Goal: Information Seeking & Learning: Learn about a topic

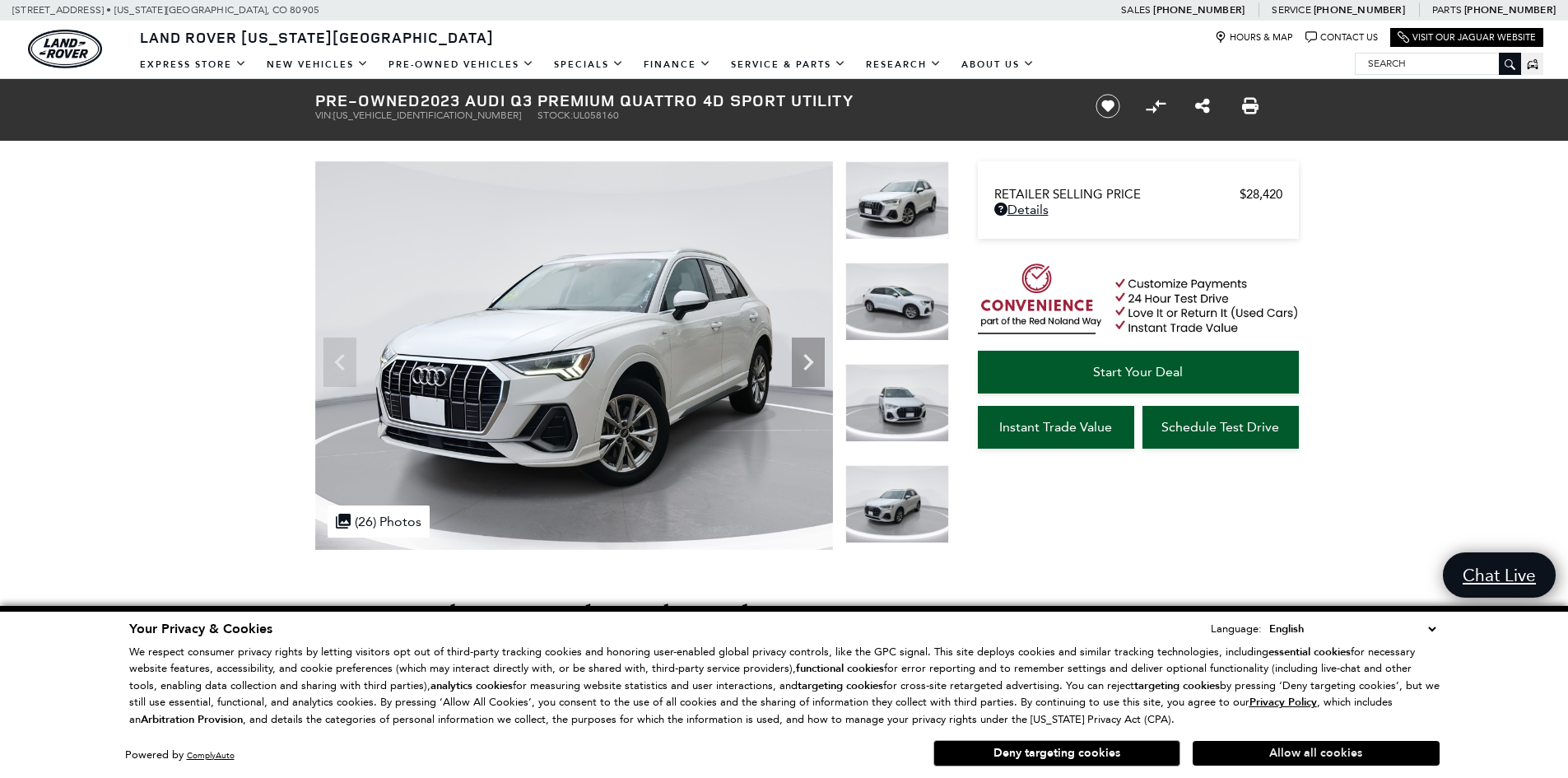
click at [1270, 751] on button "Allow all cookies" at bounding box center [1316, 753] width 246 height 24
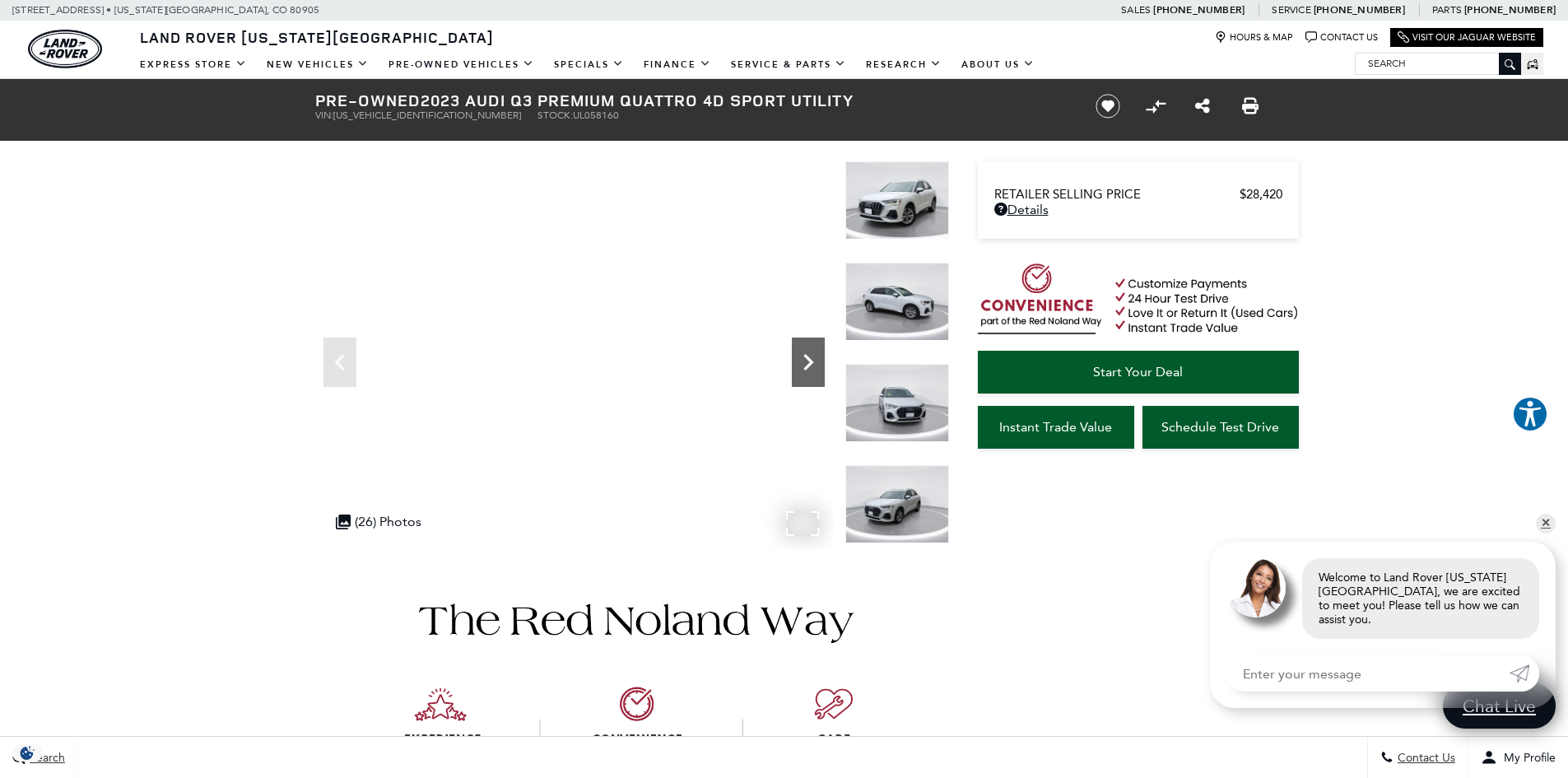
click at [809, 370] on icon "Next" at bounding box center [808, 361] width 33 height 33
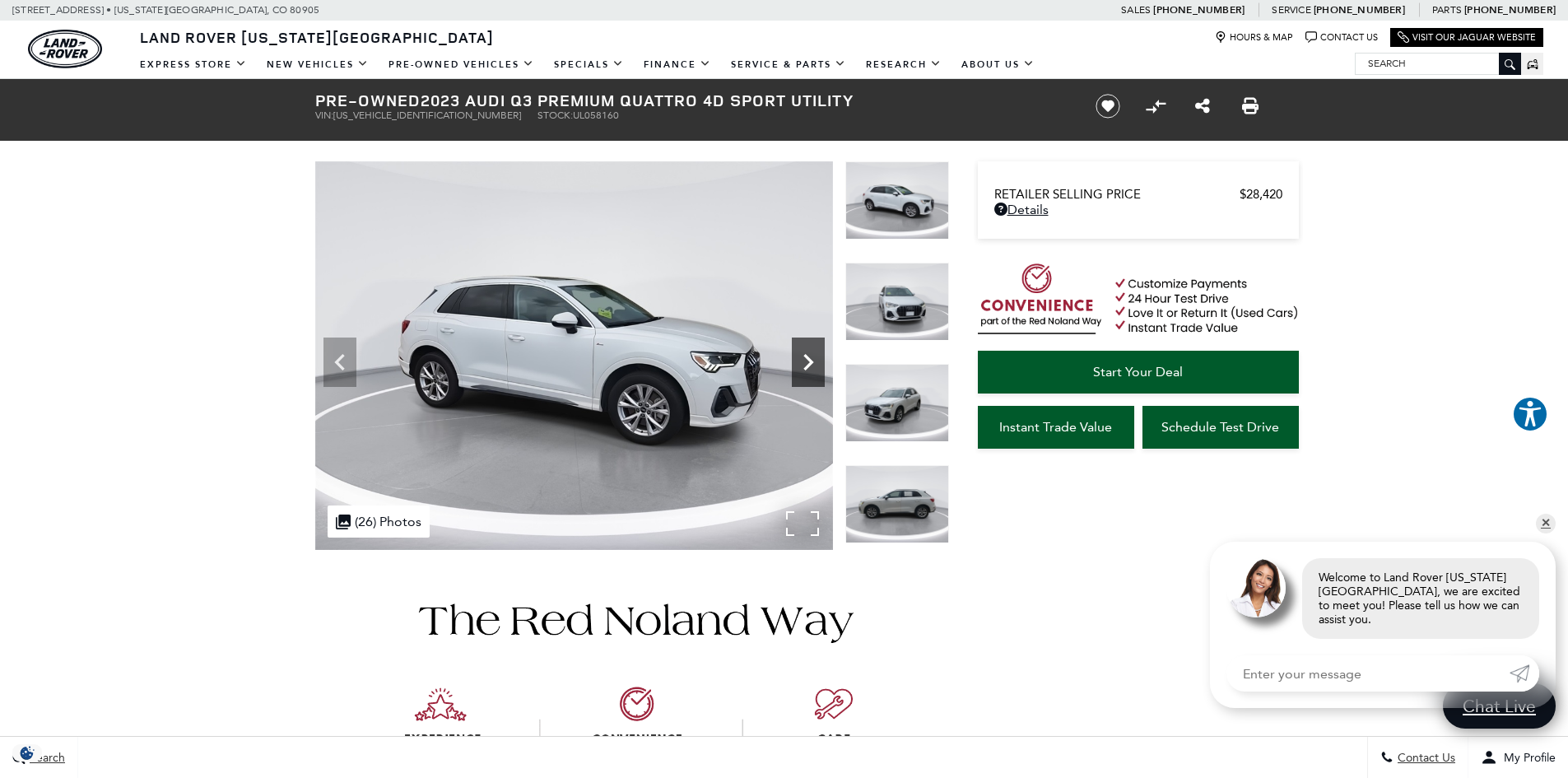
click at [809, 370] on icon "Next" at bounding box center [808, 361] width 33 height 33
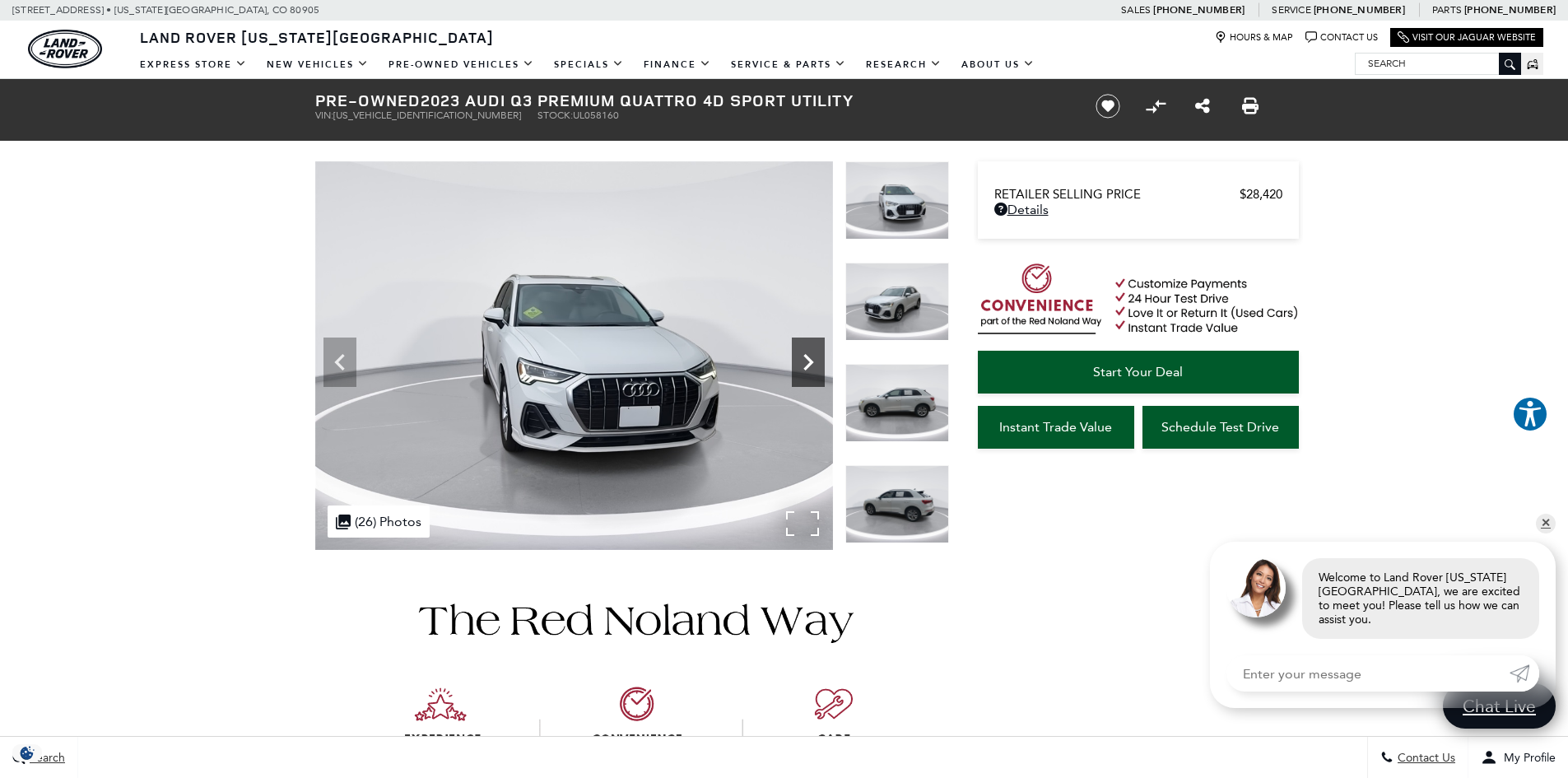
click at [809, 370] on icon "Next" at bounding box center [808, 361] width 33 height 33
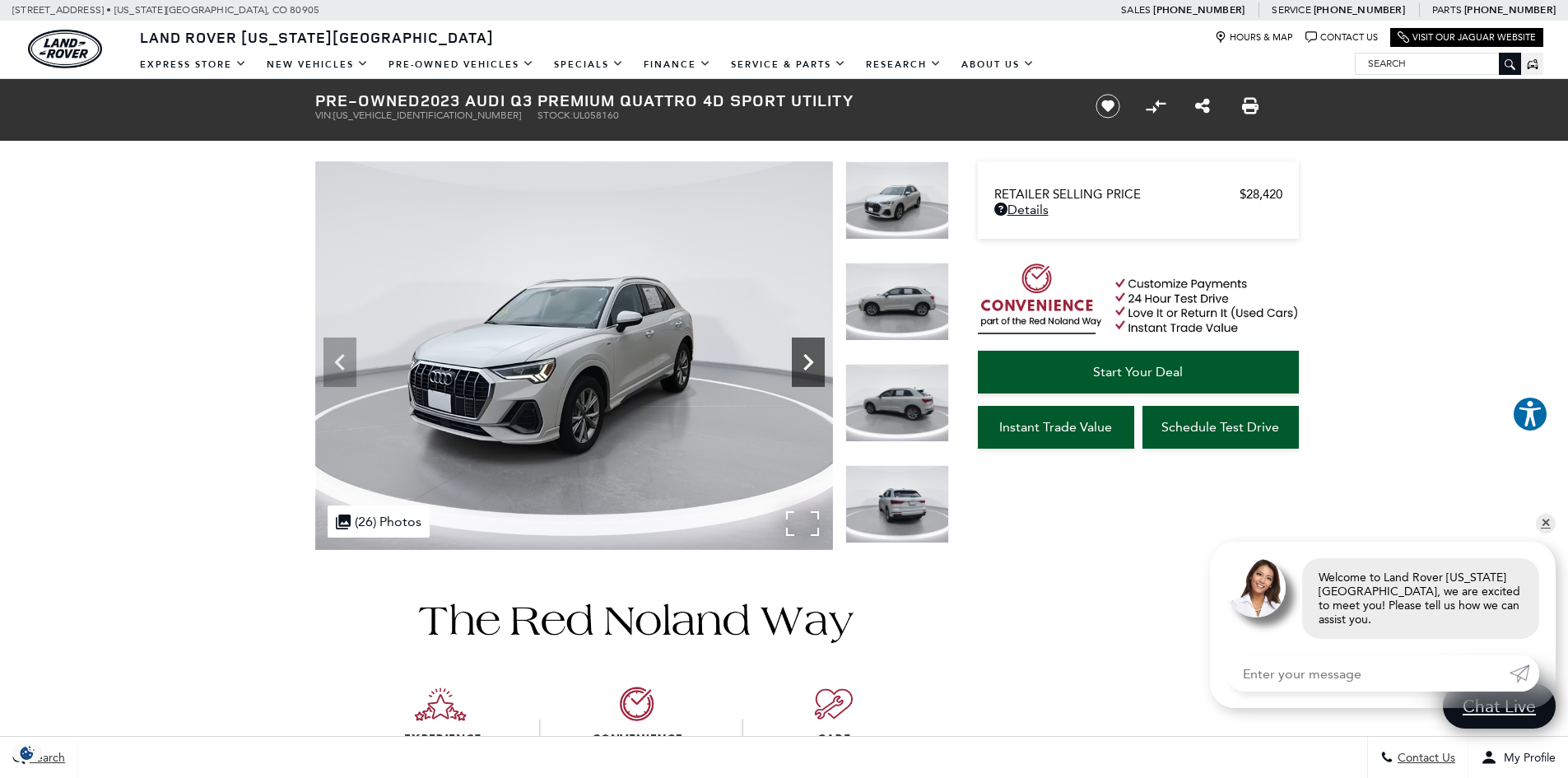
click at [809, 370] on icon "Next" at bounding box center [808, 361] width 33 height 33
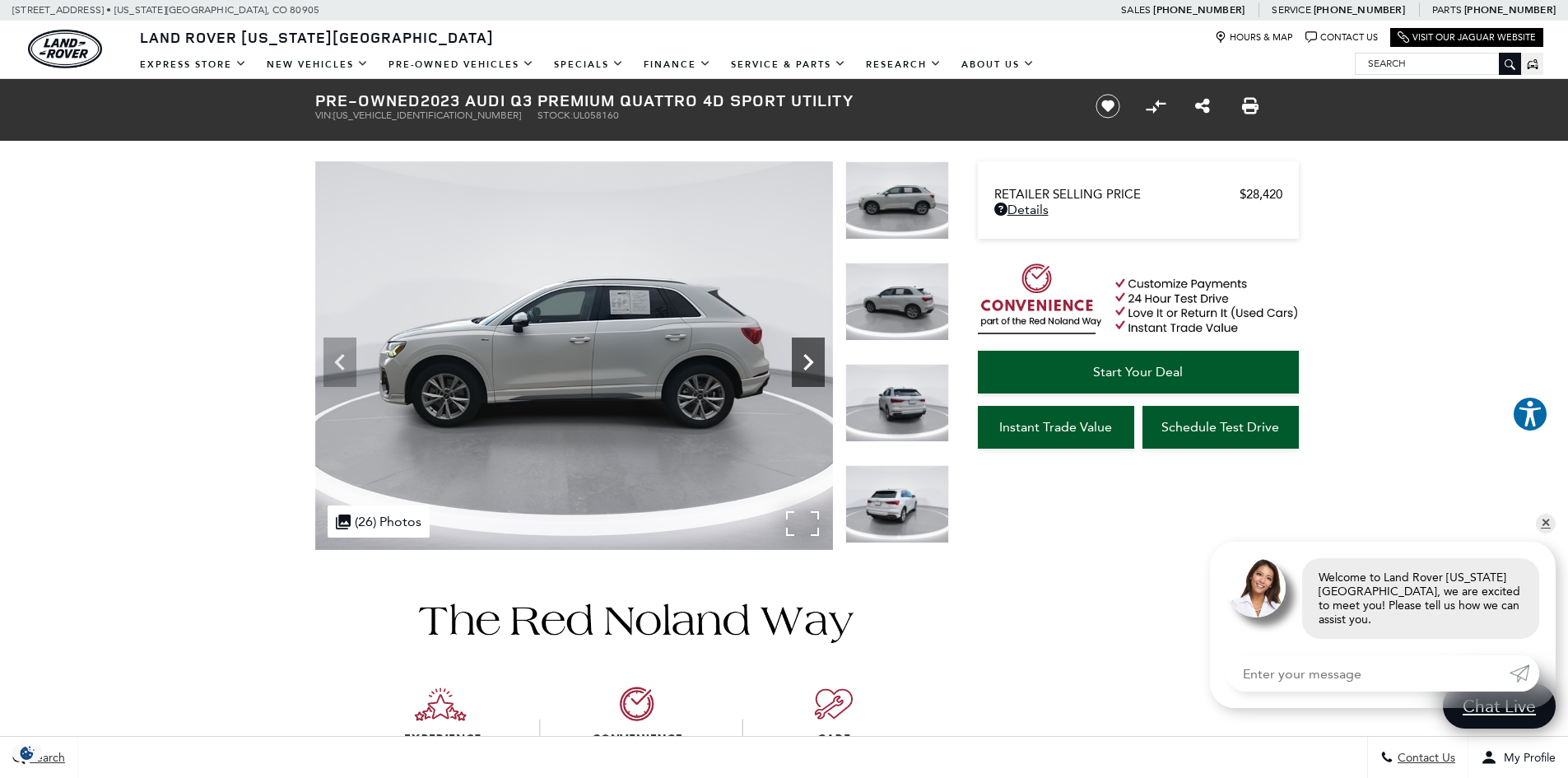
click at [809, 370] on icon "Next" at bounding box center [808, 361] width 33 height 33
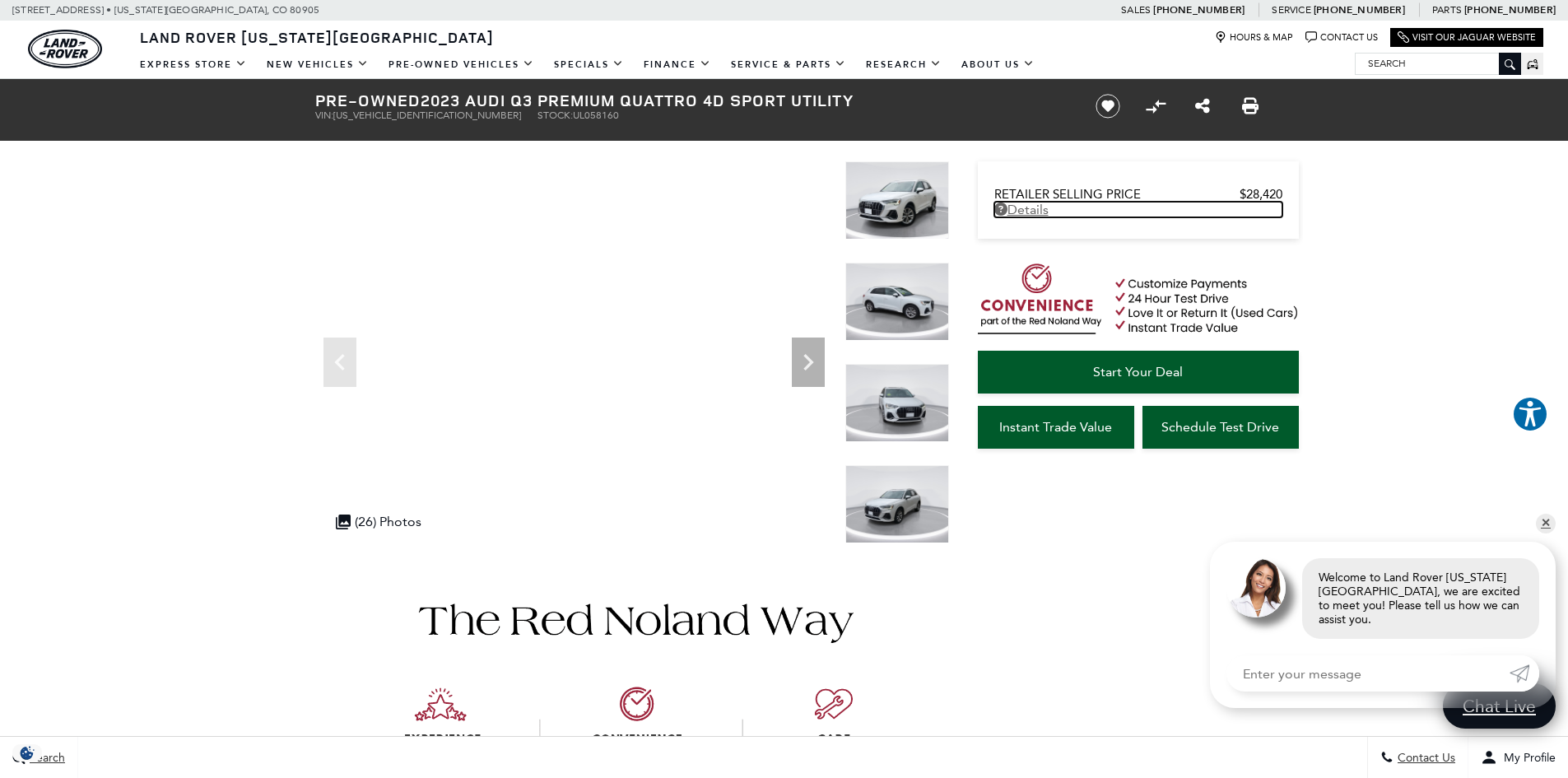
click at [1037, 211] on link "Details - about pricing for: Pre-Owned 2023 Audi Q3 Premium quattro 4D Sport Ut…" at bounding box center [1138, 209] width 288 height 16
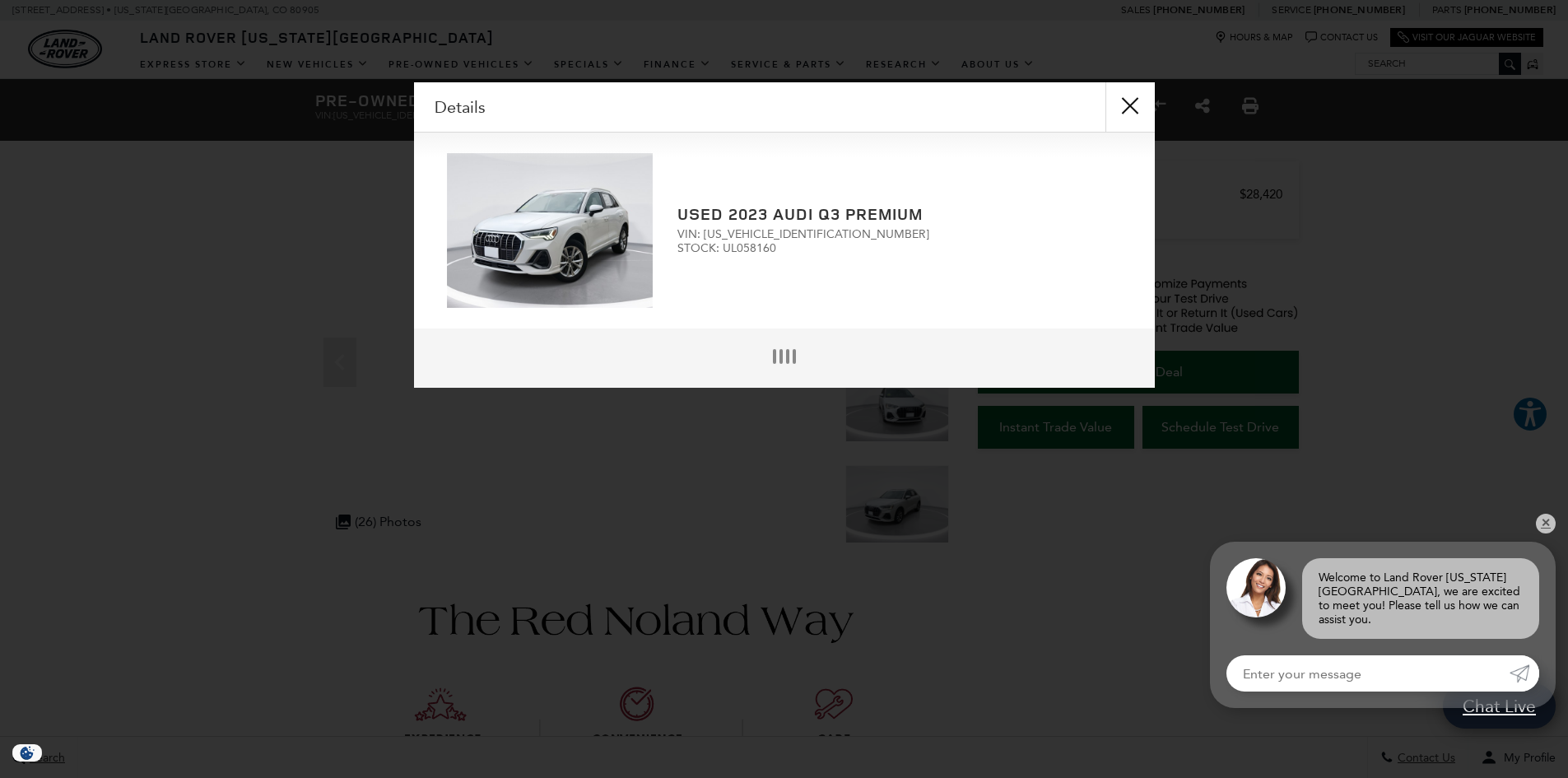
scroll to position [4, 0]
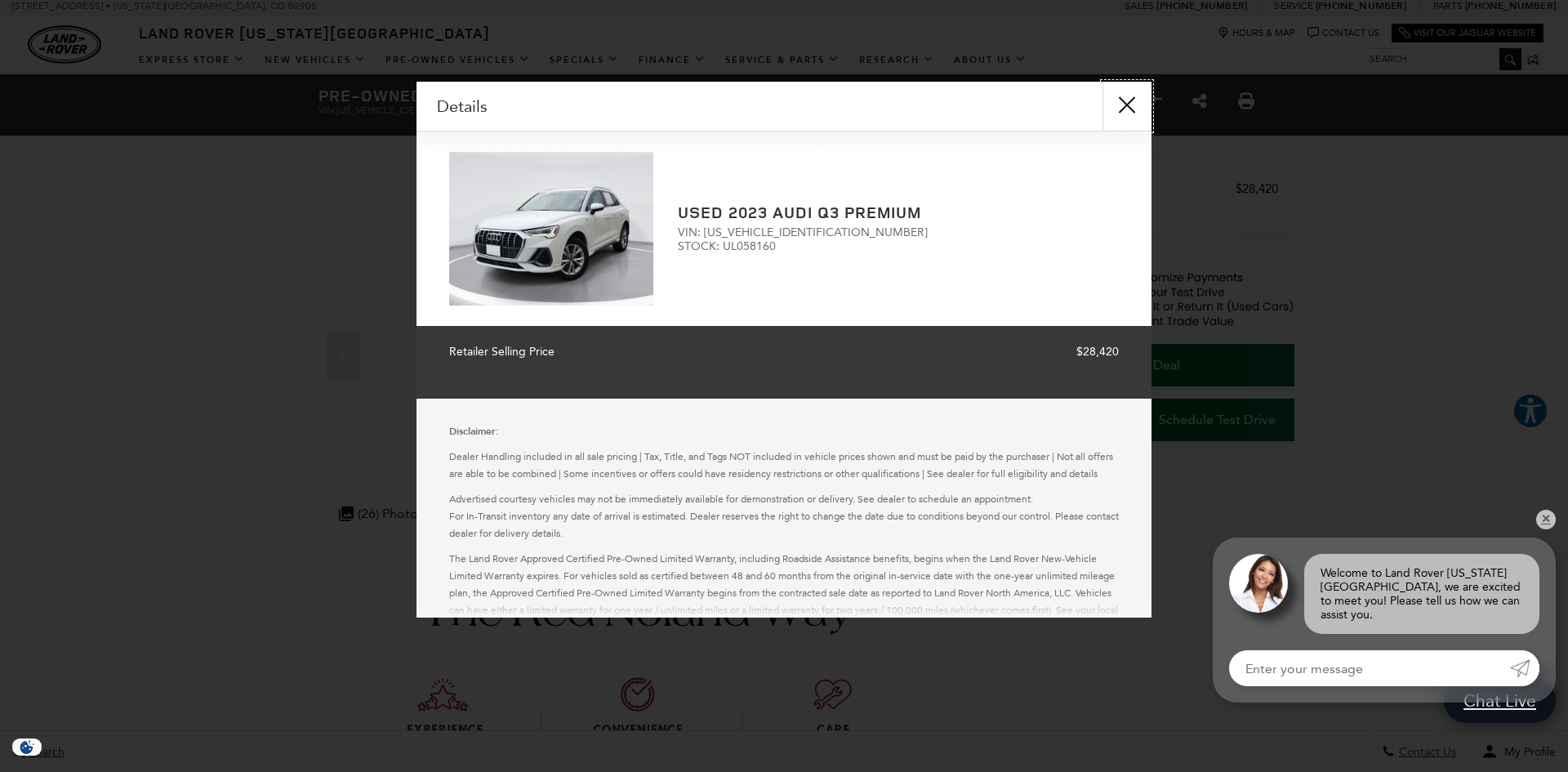
click at [1128, 108] on button "close" at bounding box center [1127, 105] width 49 height 49
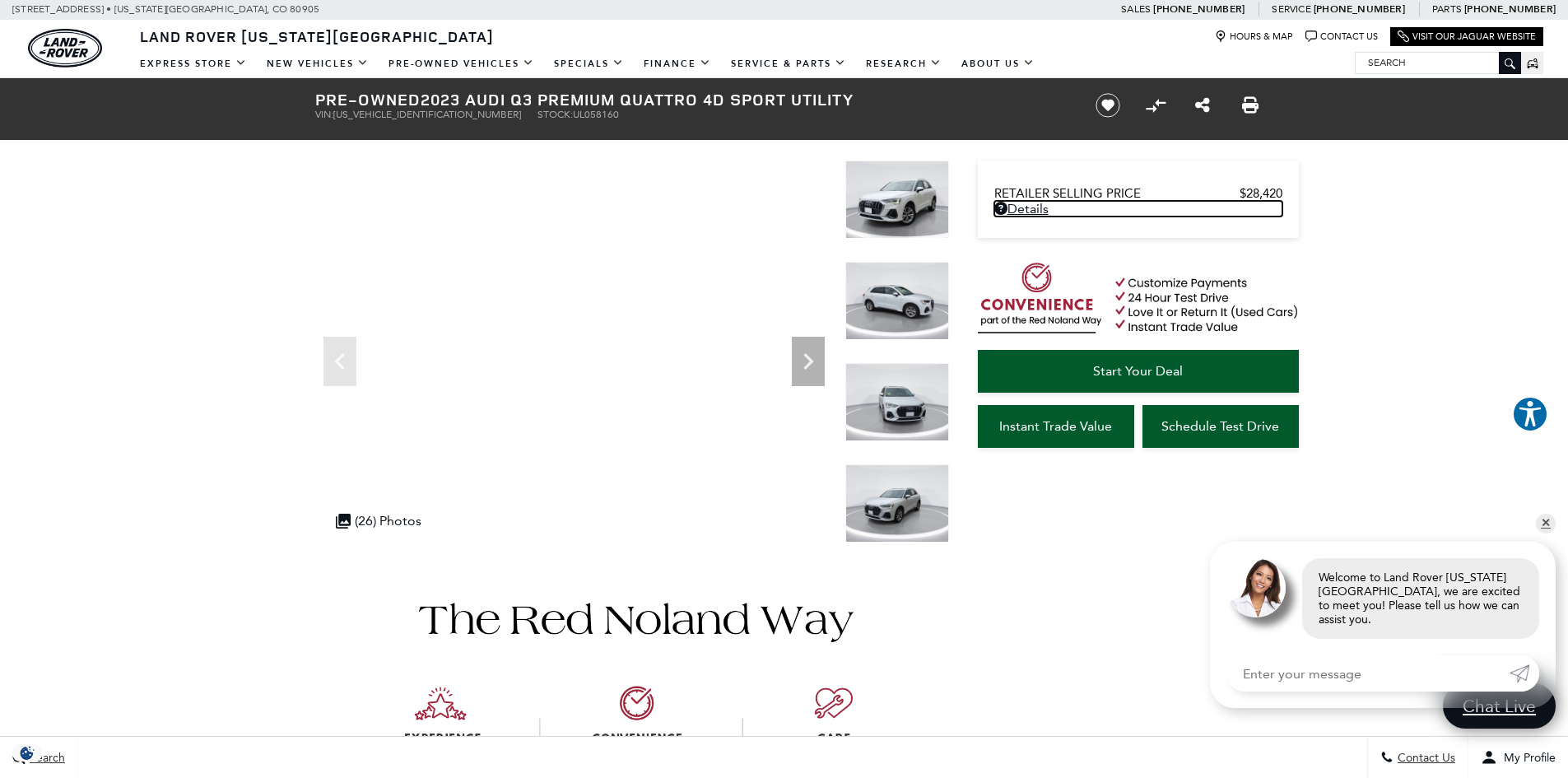
scroll to position [0, 0]
